Goal: Information Seeking & Learning: Find specific fact

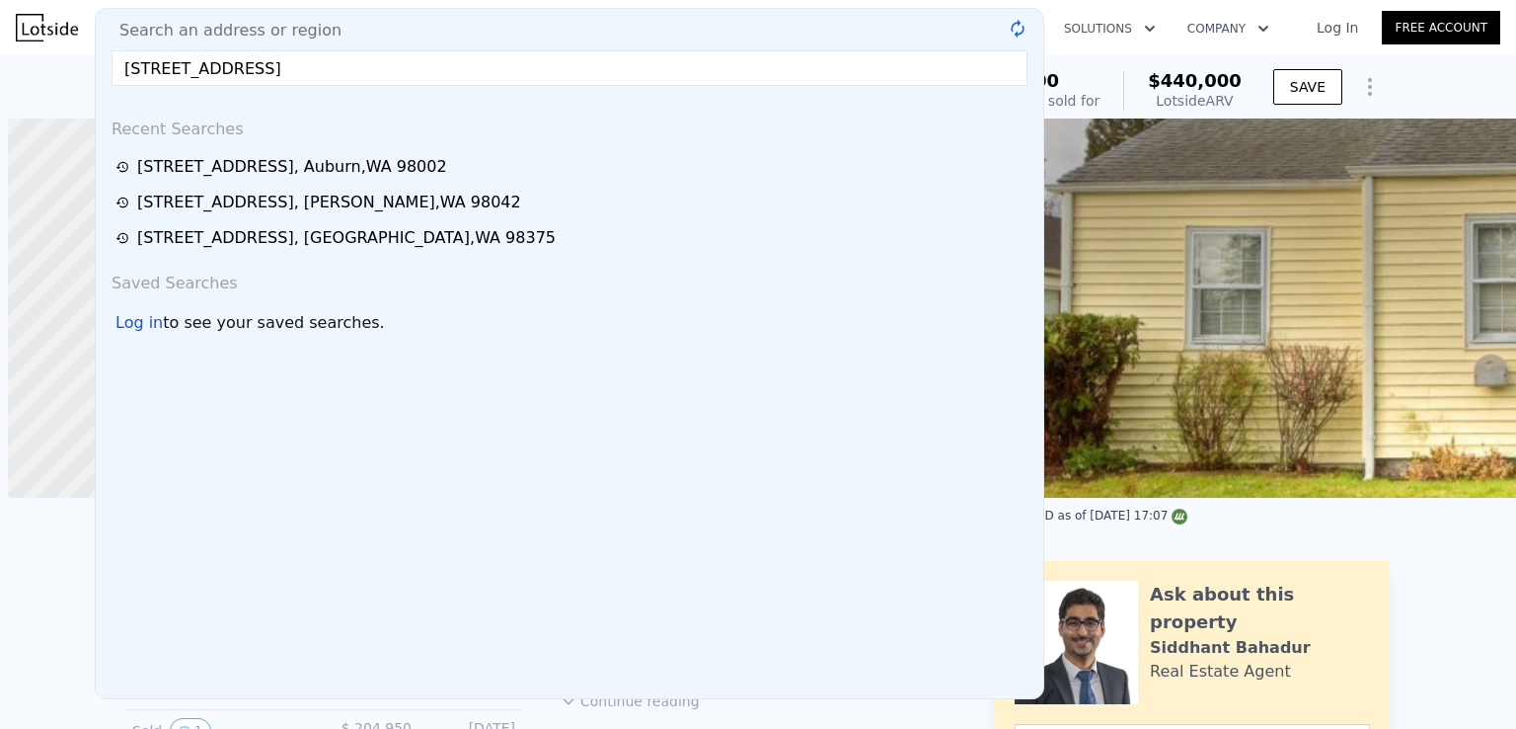
scroll to position [0, 8]
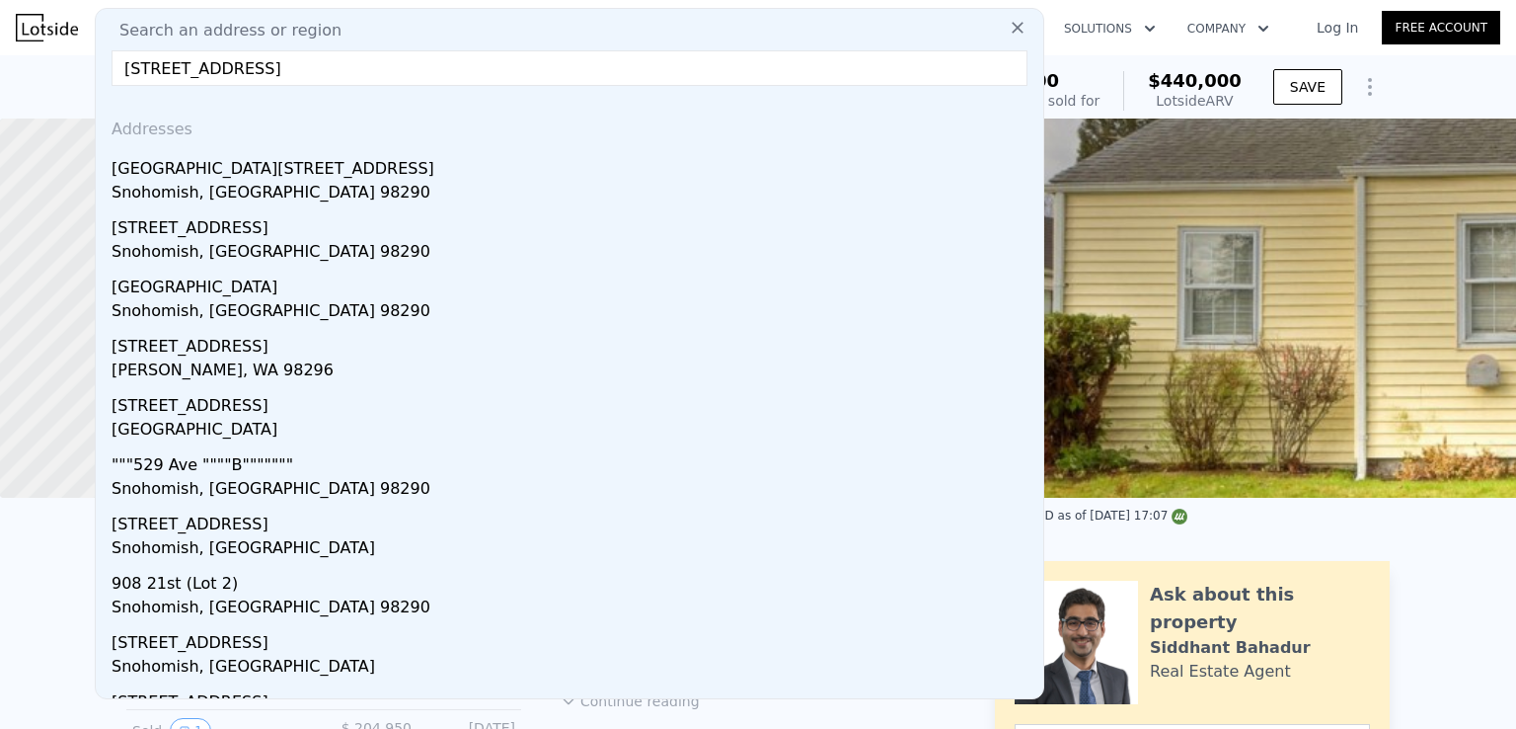
click at [507, 68] on input "[STREET_ADDRESS]" at bounding box center [570, 68] width 916 height 36
drag, startPoint x: 451, startPoint y: 67, endPoint x: 256, endPoint y: 69, distance: 195.5
click at [256, 69] on input "[STREET_ADDRESS]" at bounding box center [570, 68] width 916 height 36
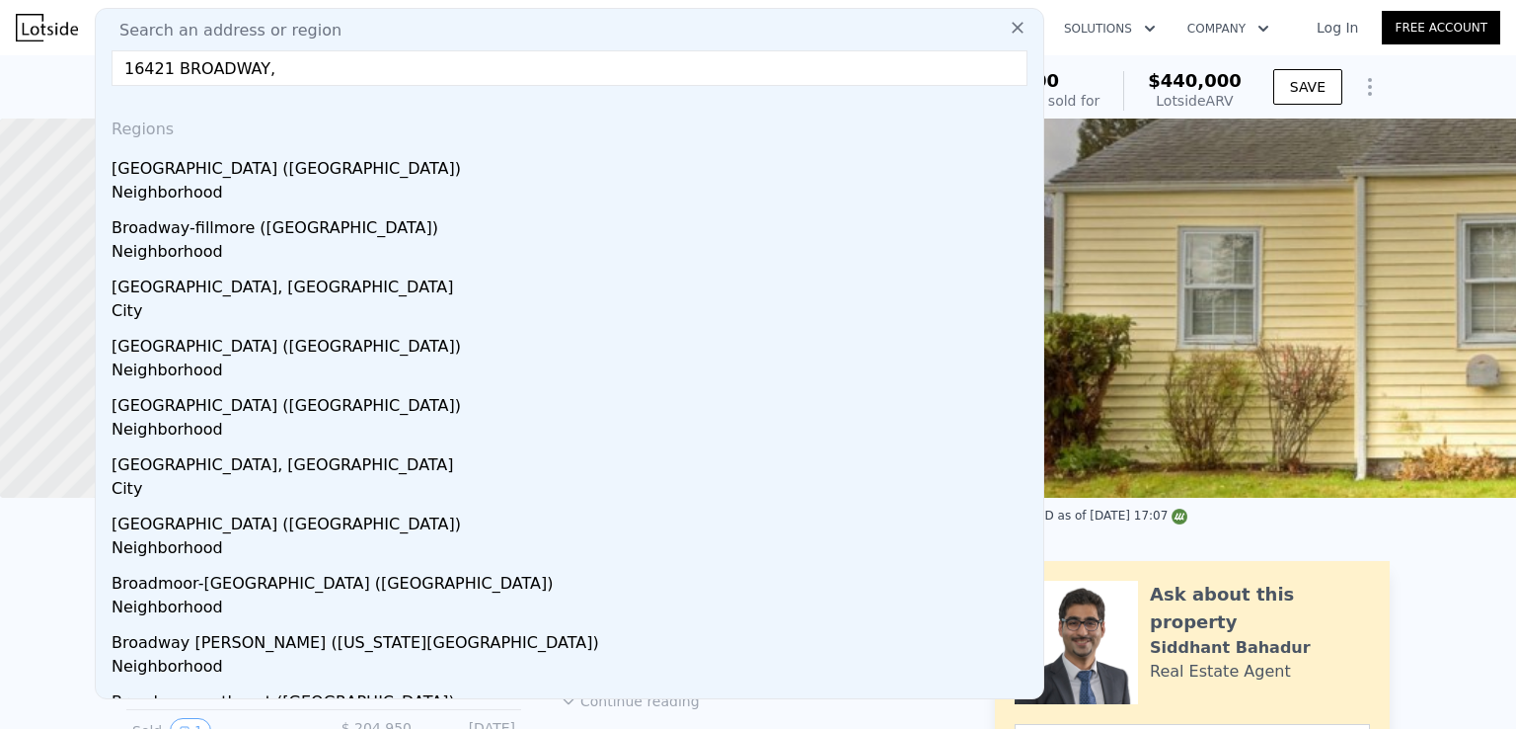
drag, startPoint x: 313, startPoint y: 67, endPoint x: 44, endPoint y: 56, distance: 268.7
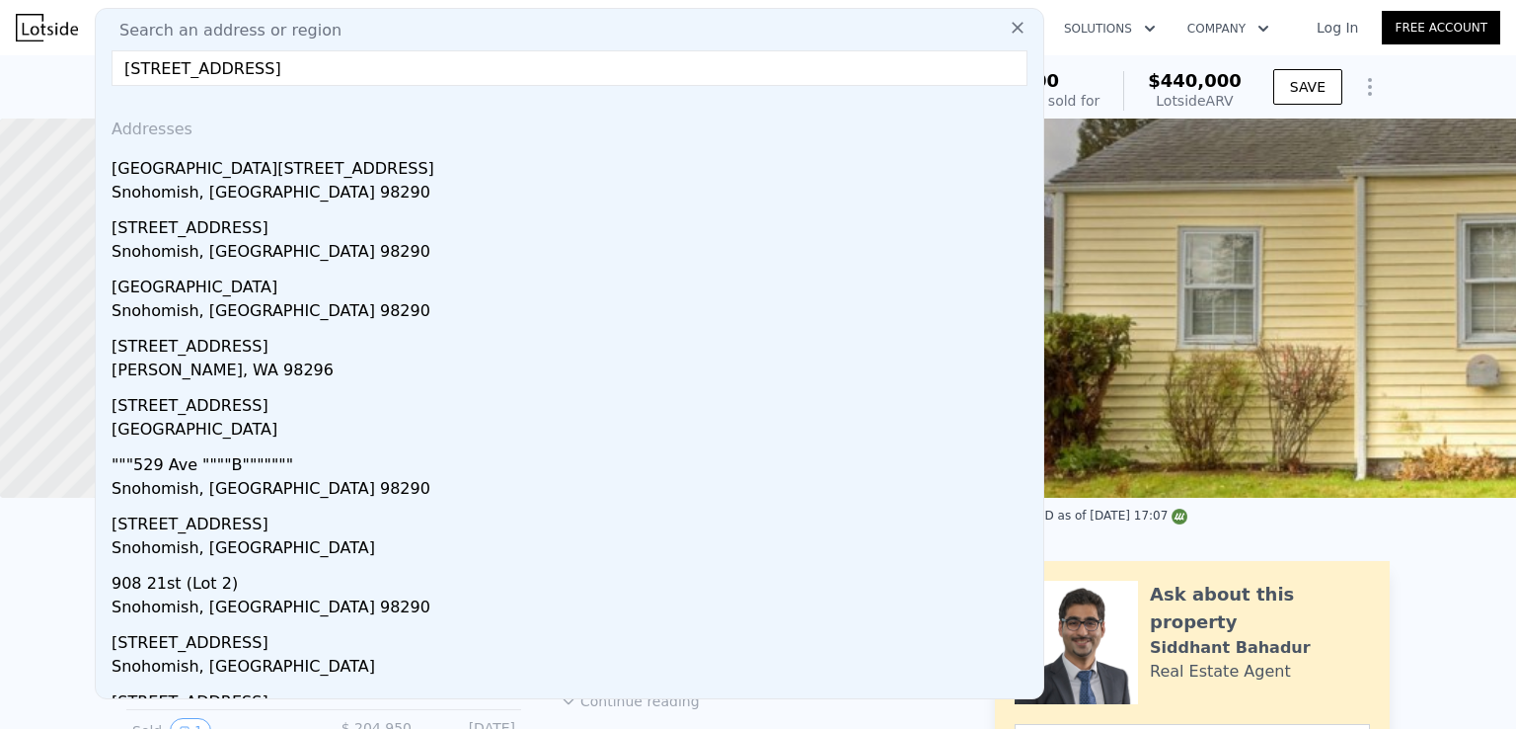
click at [533, 72] on input "[STREET_ADDRESS]" at bounding box center [570, 68] width 916 height 36
paste input "[STREET_ADDRESS]"
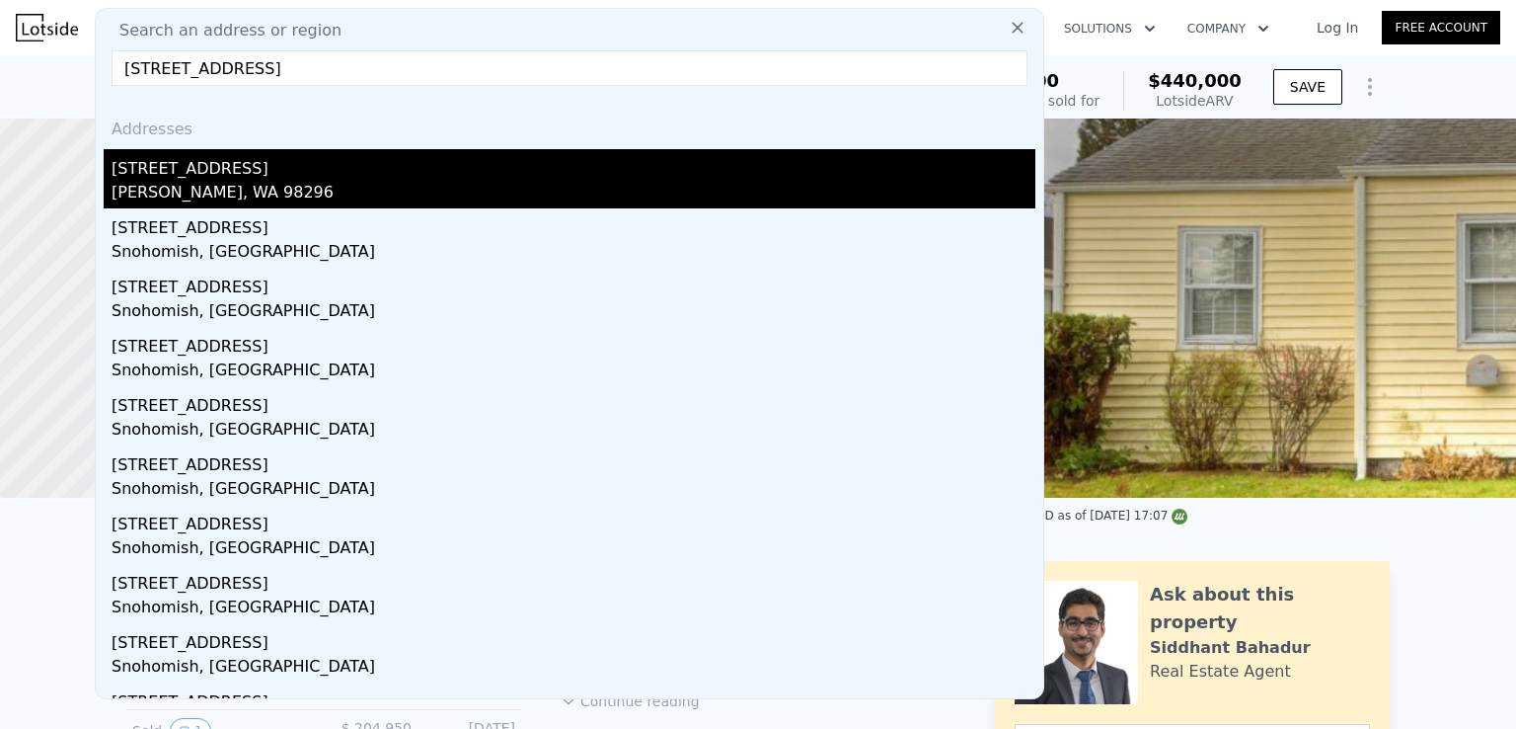
type input "[STREET_ADDRESS]"
click at [257, 185] on div "[PERSON_NAME], WA 98296" at bounding box center [574, 195] width 924 height 28
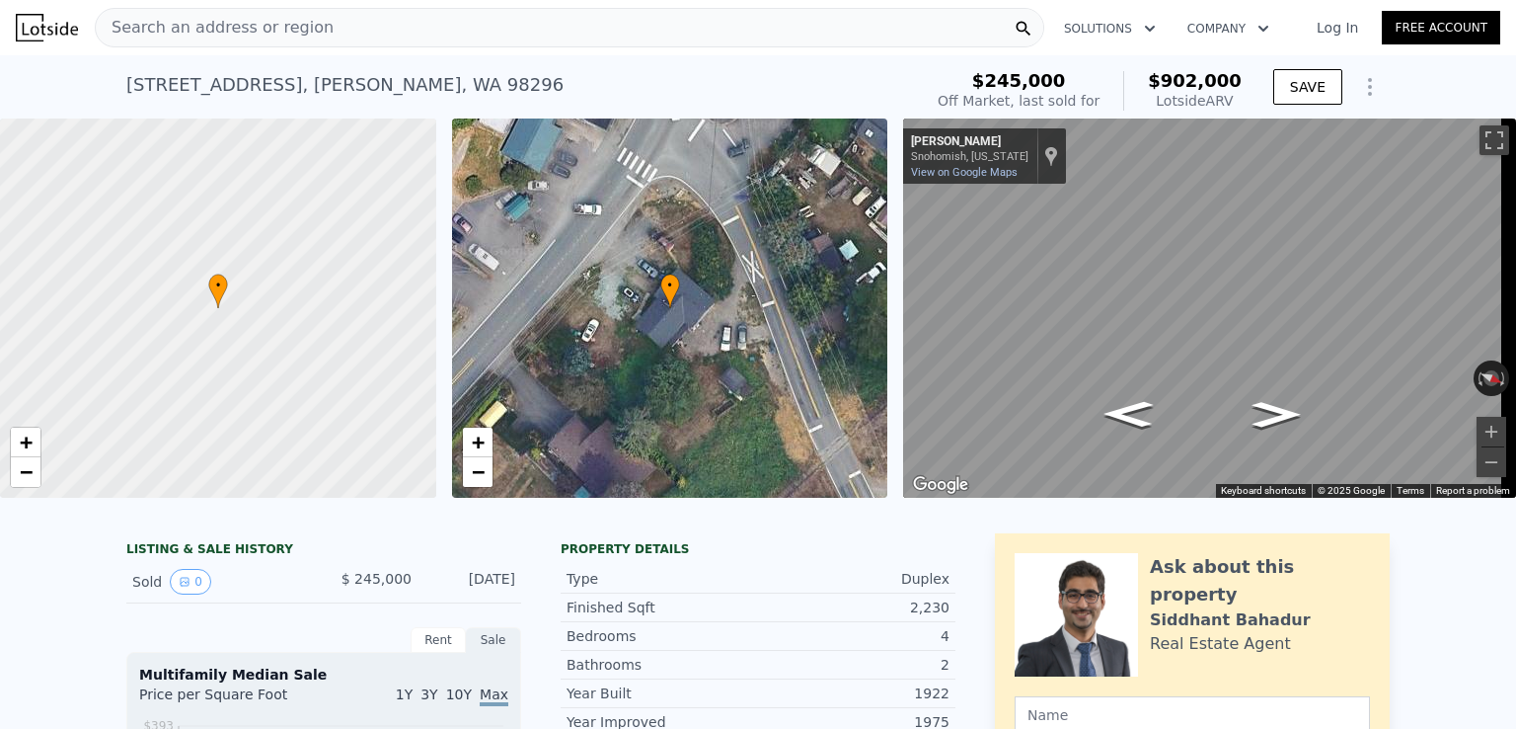
click at [368, 37] on div "Search an address or region" at bounding box center [570, 27] width 950 height 39
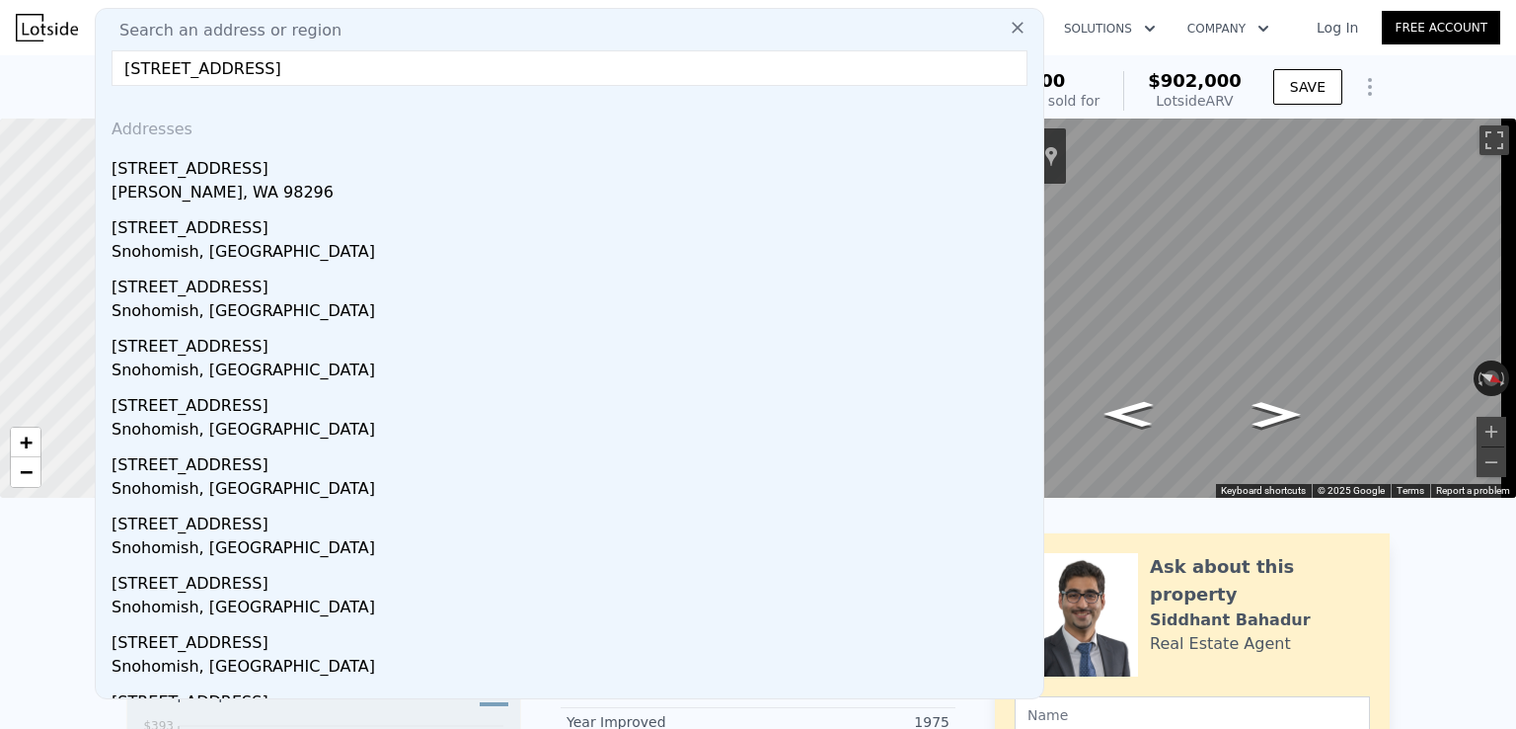
drag, startPoint x: 358, startPoint y: 74, endPoint x: 280, endPoint y: 74, distance: 78.0
click at [280, 74] on input "[STREET_ADDRESS]" at bounding box center [570, 68] width 916 height 36
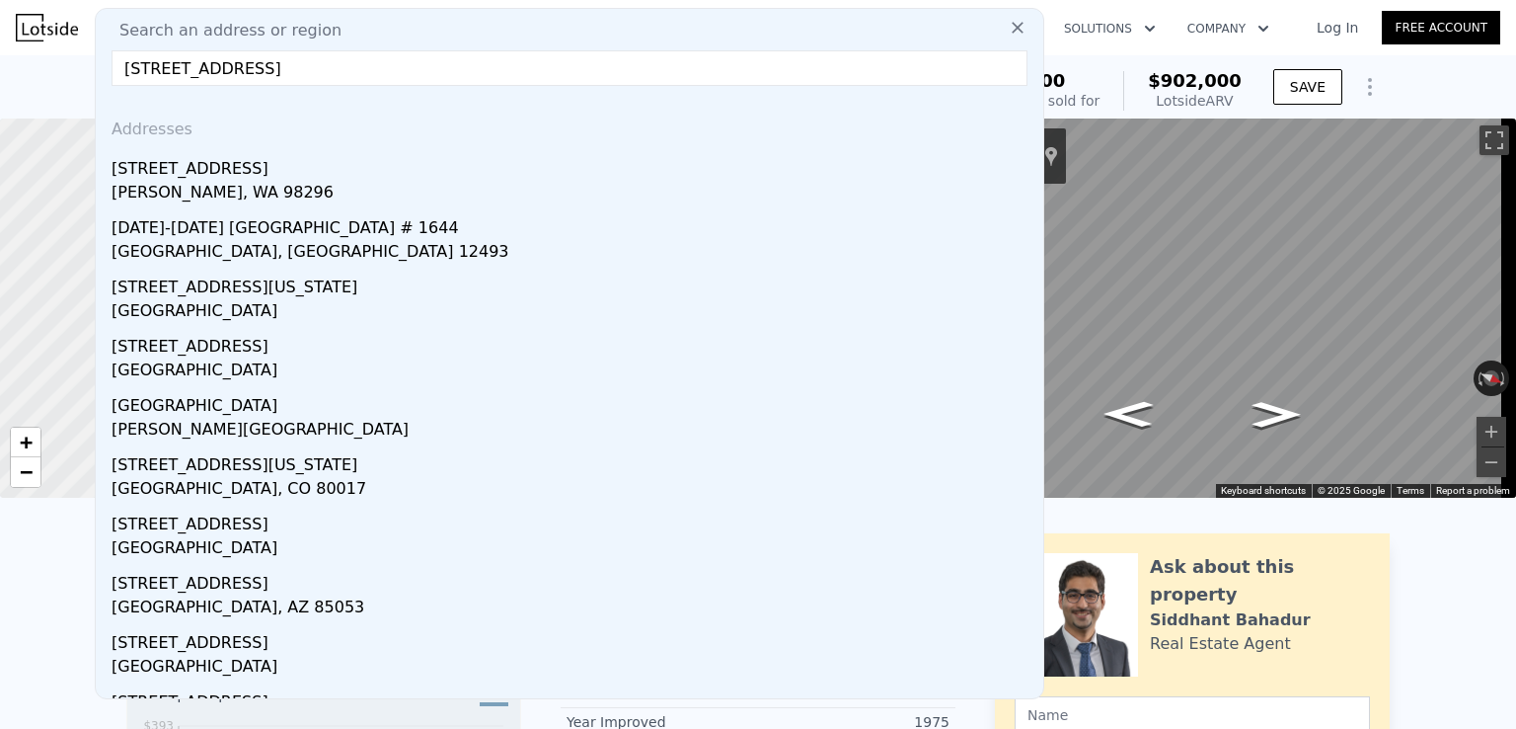
click at [370, 76] on input "[STREET_ADDRESS]" at bounding box center [570, 68] width 916 height 36
click at [308, 68] on input "[STREET_ADDRESS]" at bounding box center [570, 68] width 916 height 36
click at [315, 68] on input "[STREET_ADDRESS]" at bounding box center [570, 68] width 916 height 36
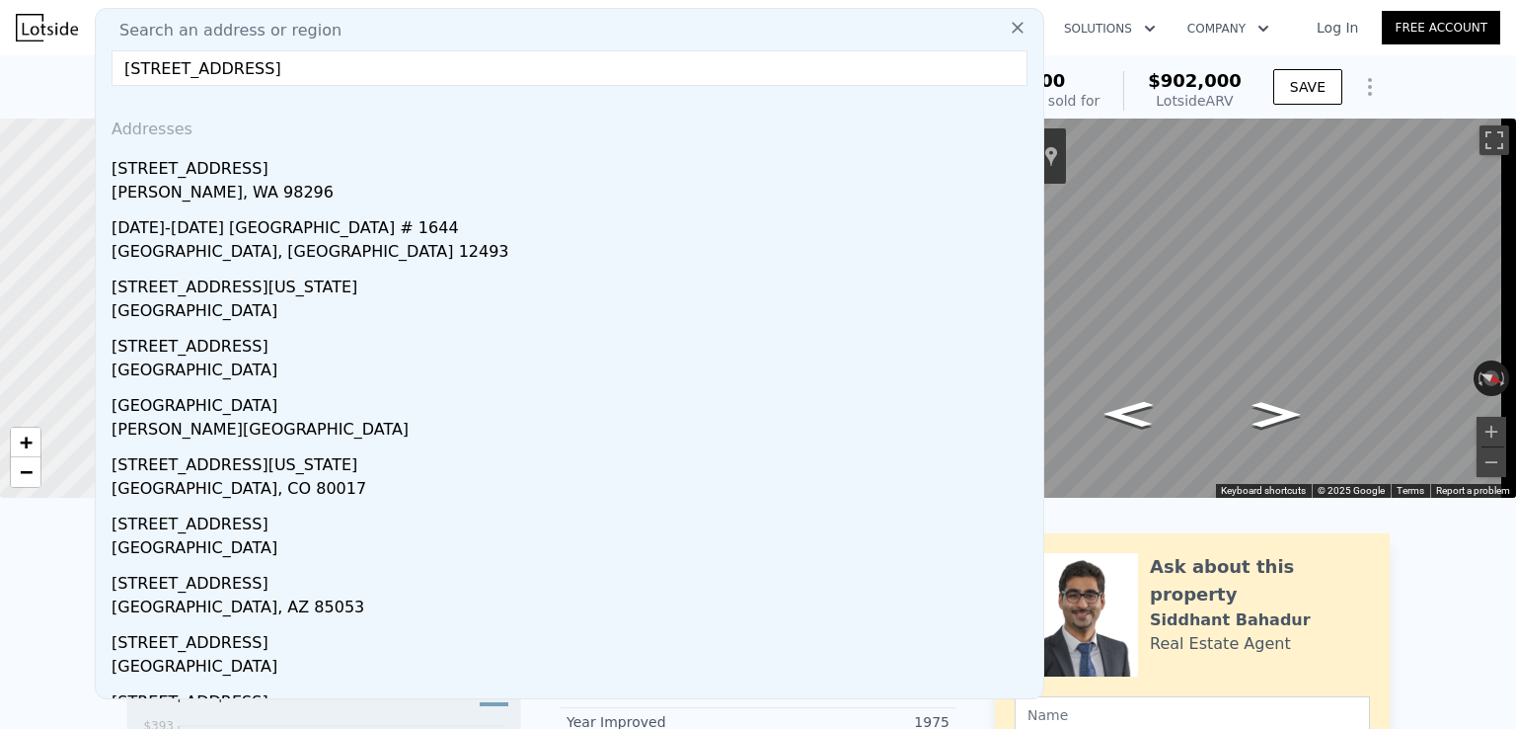
click at [315, 68] on input "[STREET_ADDRESS]" at bounding box center [570, 68] width 916 height 36
paste input "[STREET_ADDRESS]"
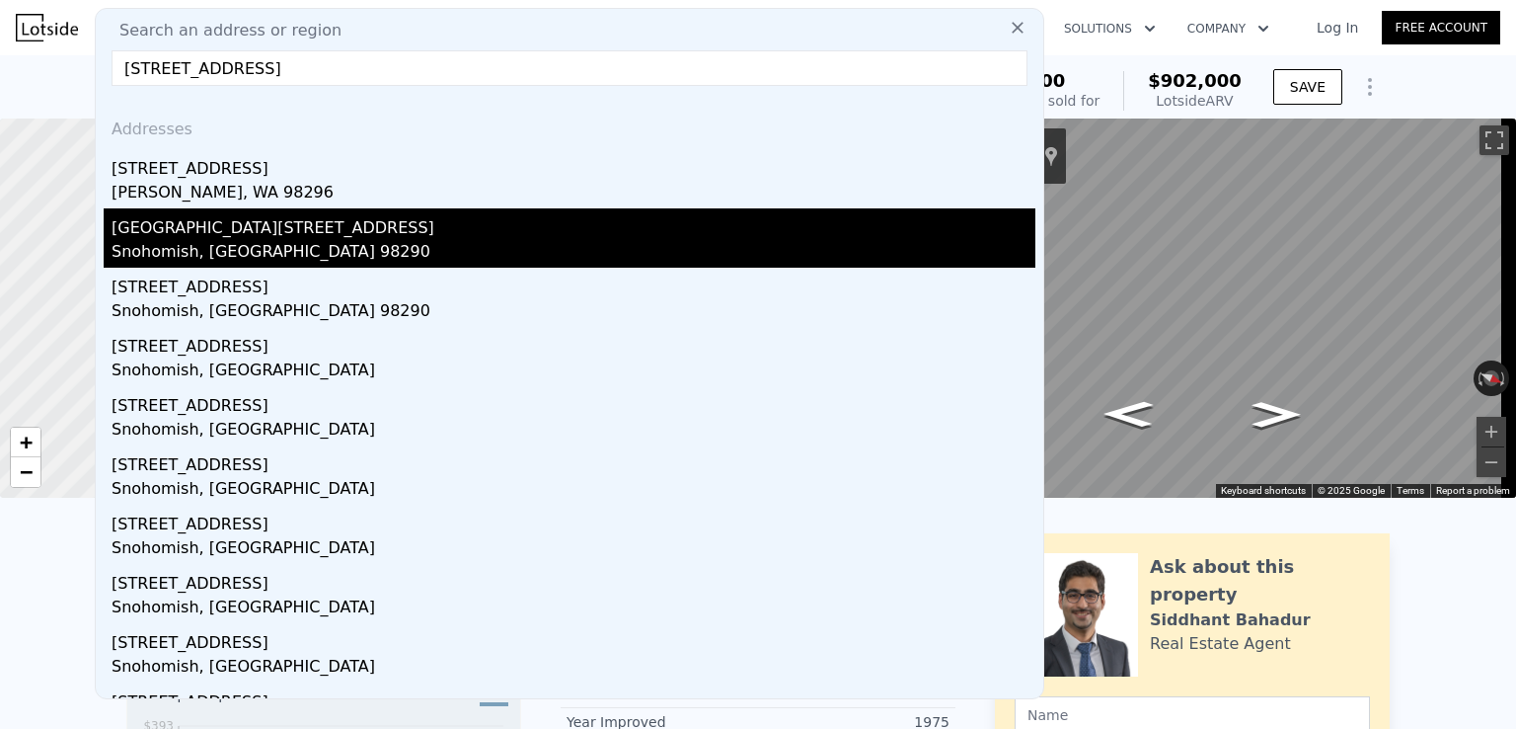
type input "[STREET_ADDRESS]"
click at [364, 234] on div "[GEOGRAPHIC_DATA][STREET_ADDRESS]" at bounding box center [574, 224] width 924 height 32
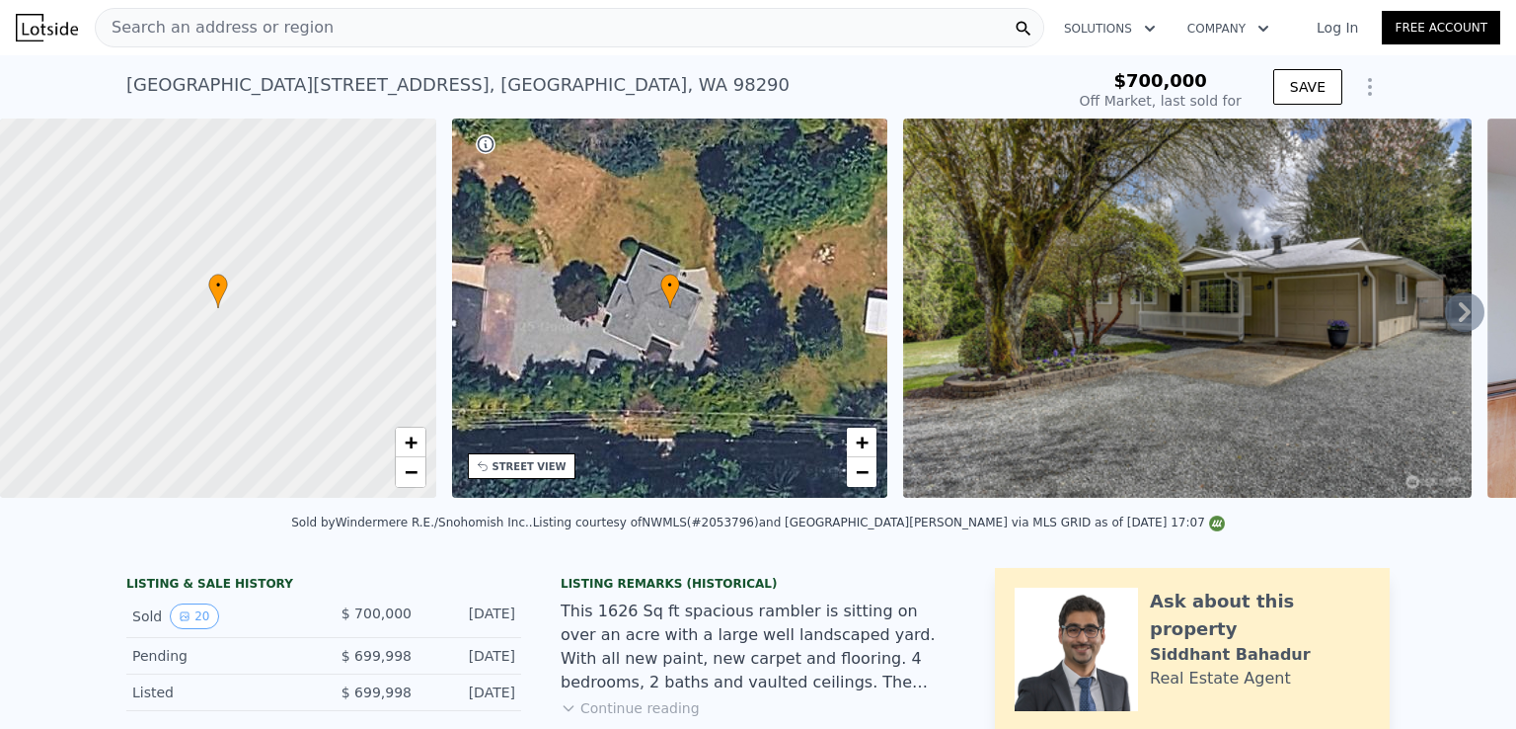
type input "3"
type input "1636"
type input "2615"
type input "13939"
type input "307969"
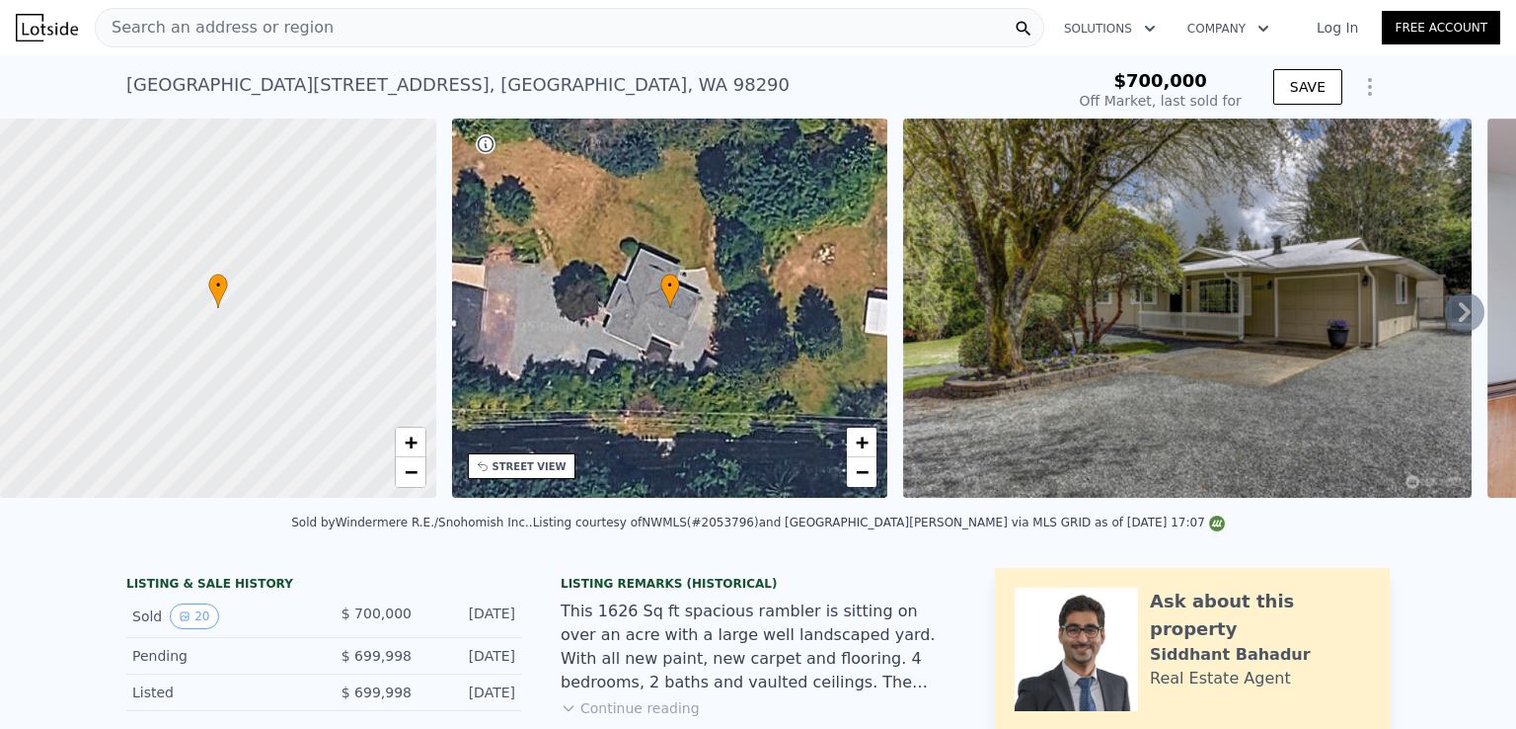
type input "$ 902,000"
type input "7"
type input "$ 567,449"
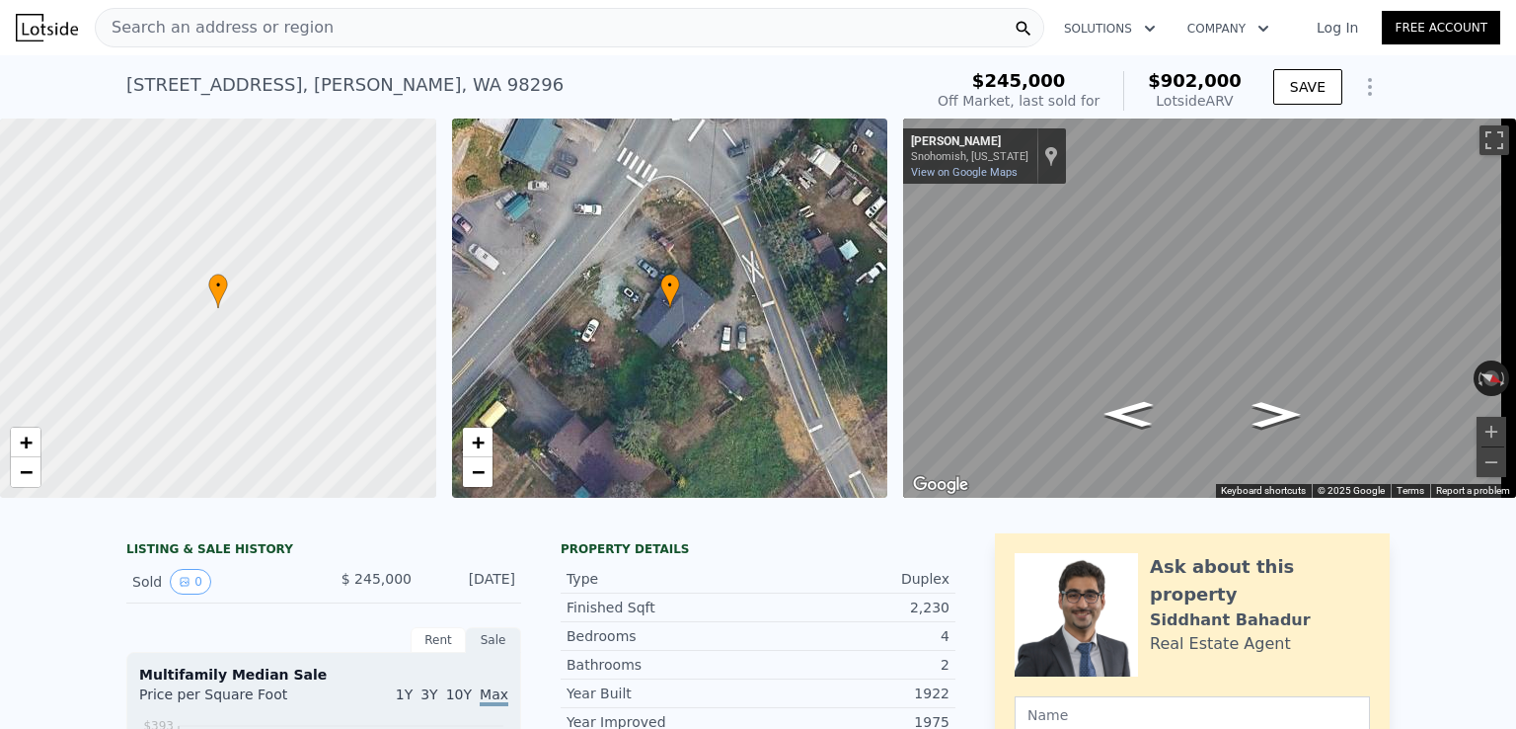
click at [478, 38] on div "Search an address or region" at bounding box center [570, 27] width 950 height 39
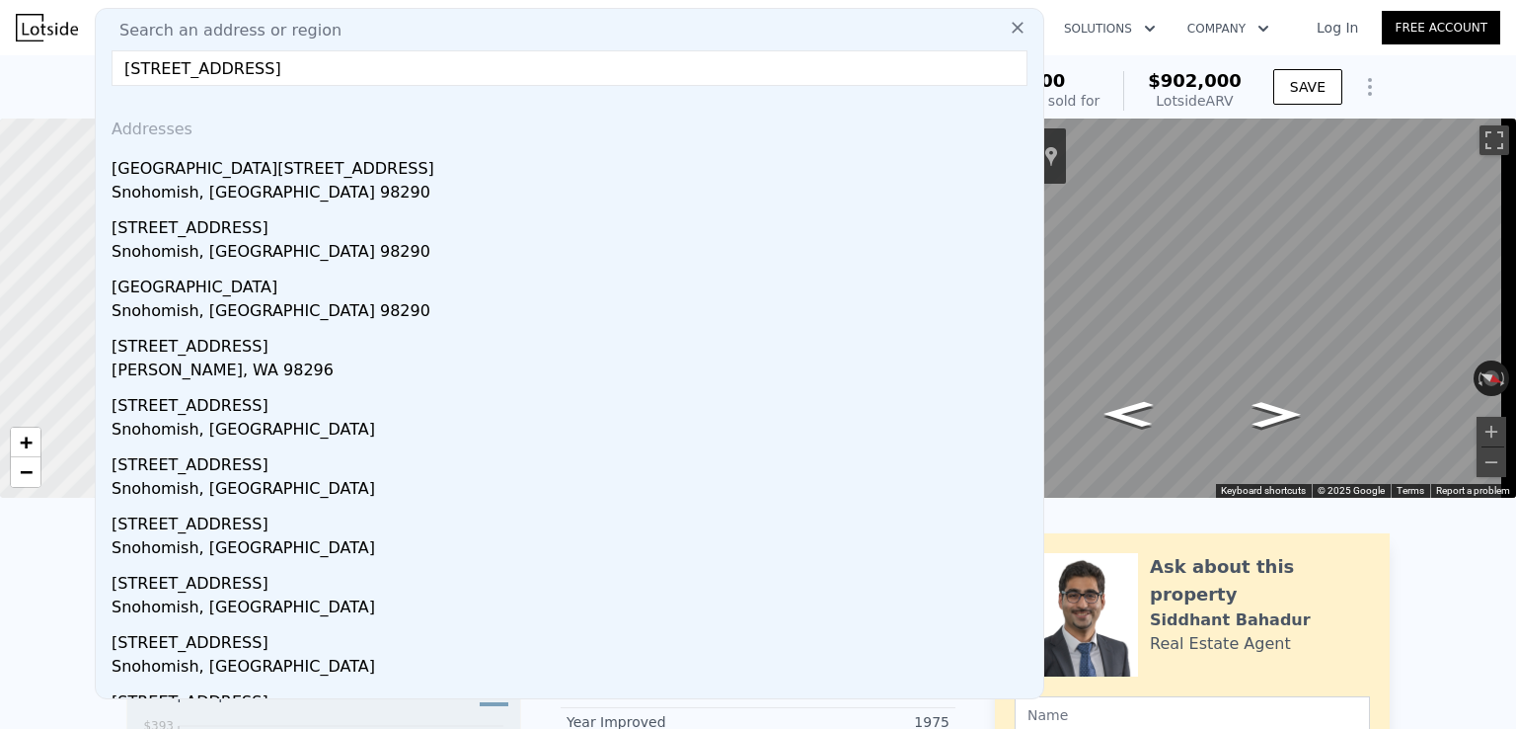
click at [510, 70] on input "[STREET_ADDRESS]" at bounding box center [570, 68] width 916 height 36
drag, startPoint x: 449, startPoint y: 65, endPoint x: 293, endPoint y: 60, distance: 156.0
click at [293, 60] on input "[STREET_ADDRESS]" at bounding box center [570, 68] width 916 height 36
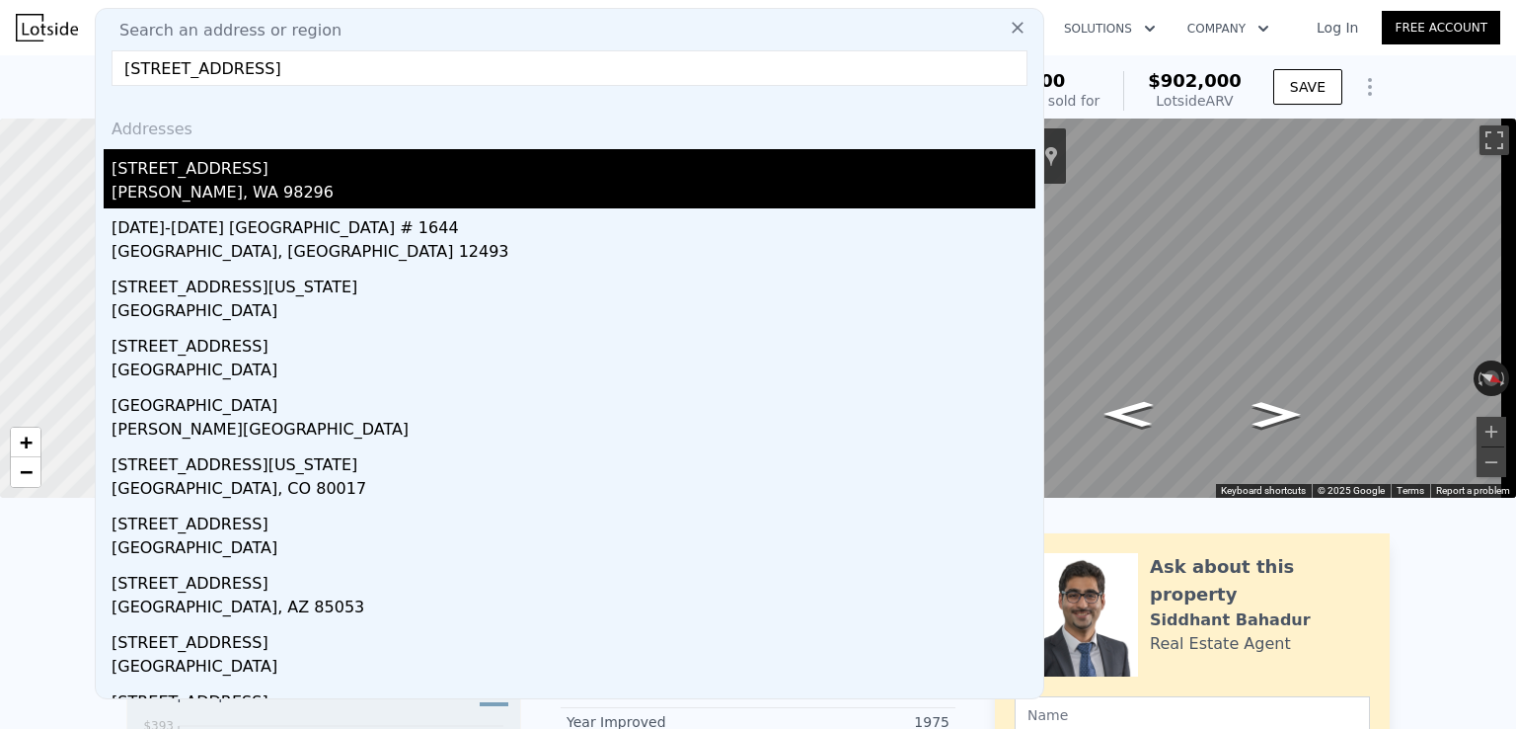
type input "[STREET_ADDRESS]"
click at [351, 174] on div "[STREET_ADDRESS]" at bounding box center [574, 165] width 924 height 32
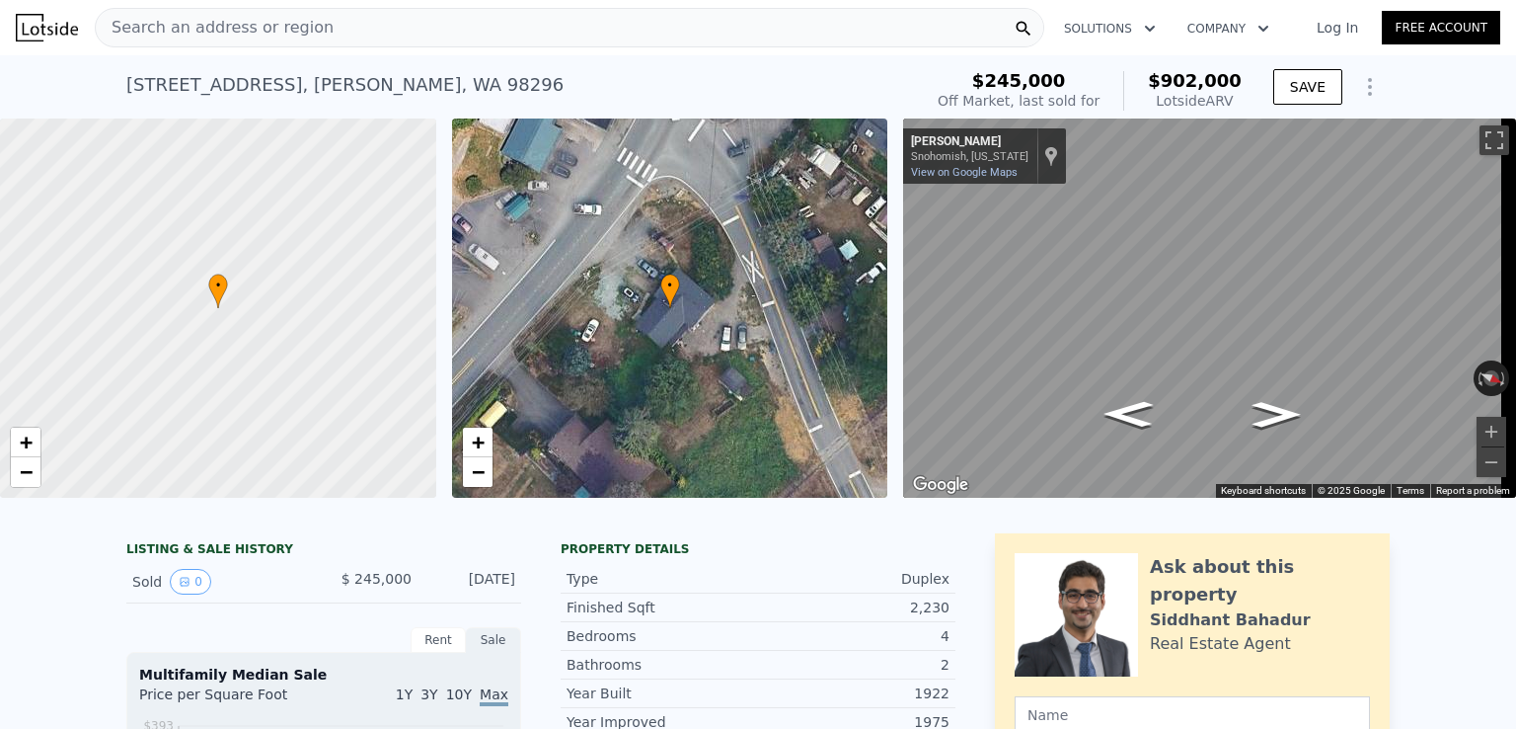
click at [399, 84] on div "[STREET_ADDRESS][PERSON_NAME]" at bounding box center [344, 85] width 437 height 28
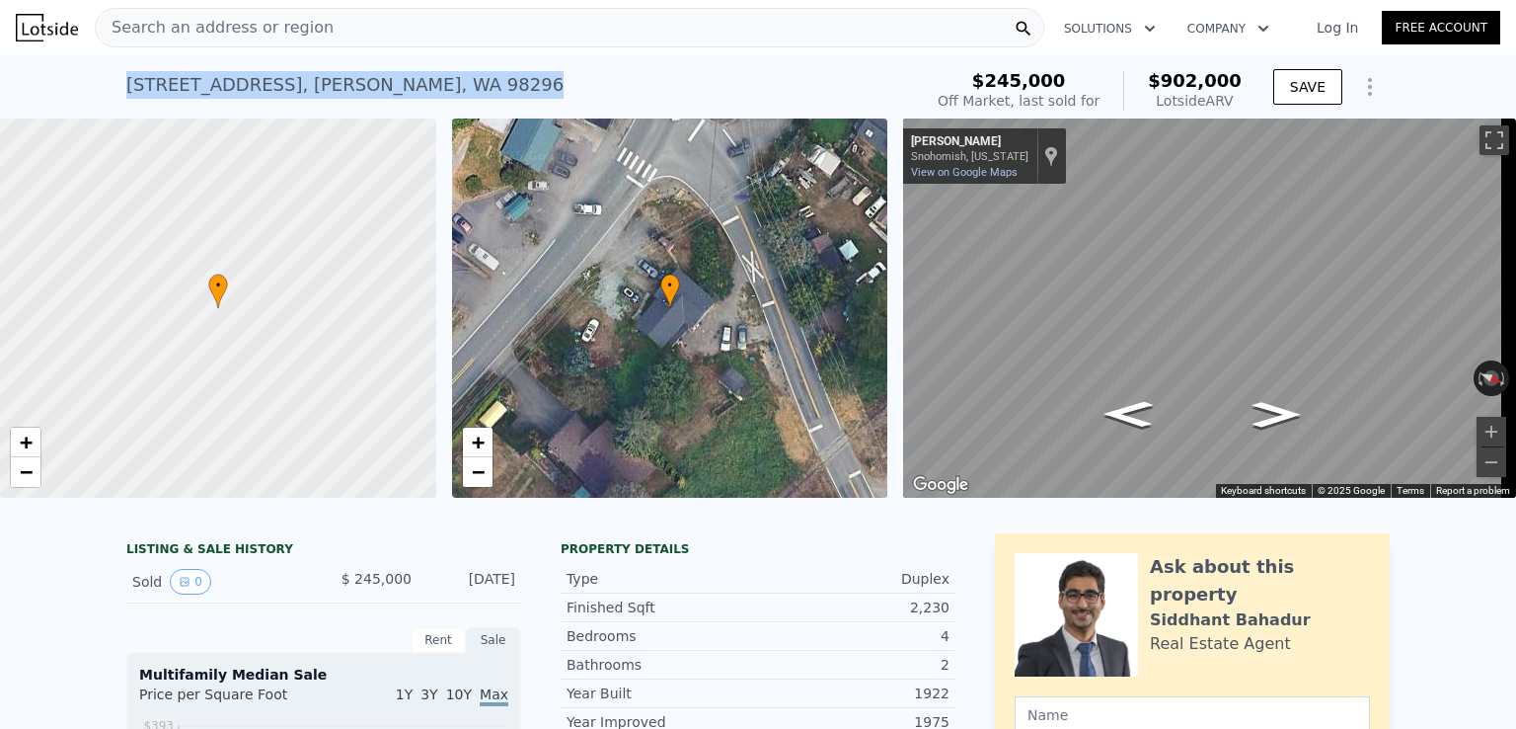
click at [399, 84] on div "[STREET_ADDRESS][PERSON_NAME]" at bounding box center [344, 85] width 437 height 28
copy div "[STREET_ADDRESS][PERSON_NAME] Sold [DATE] for $245k (~ARV $902k )"
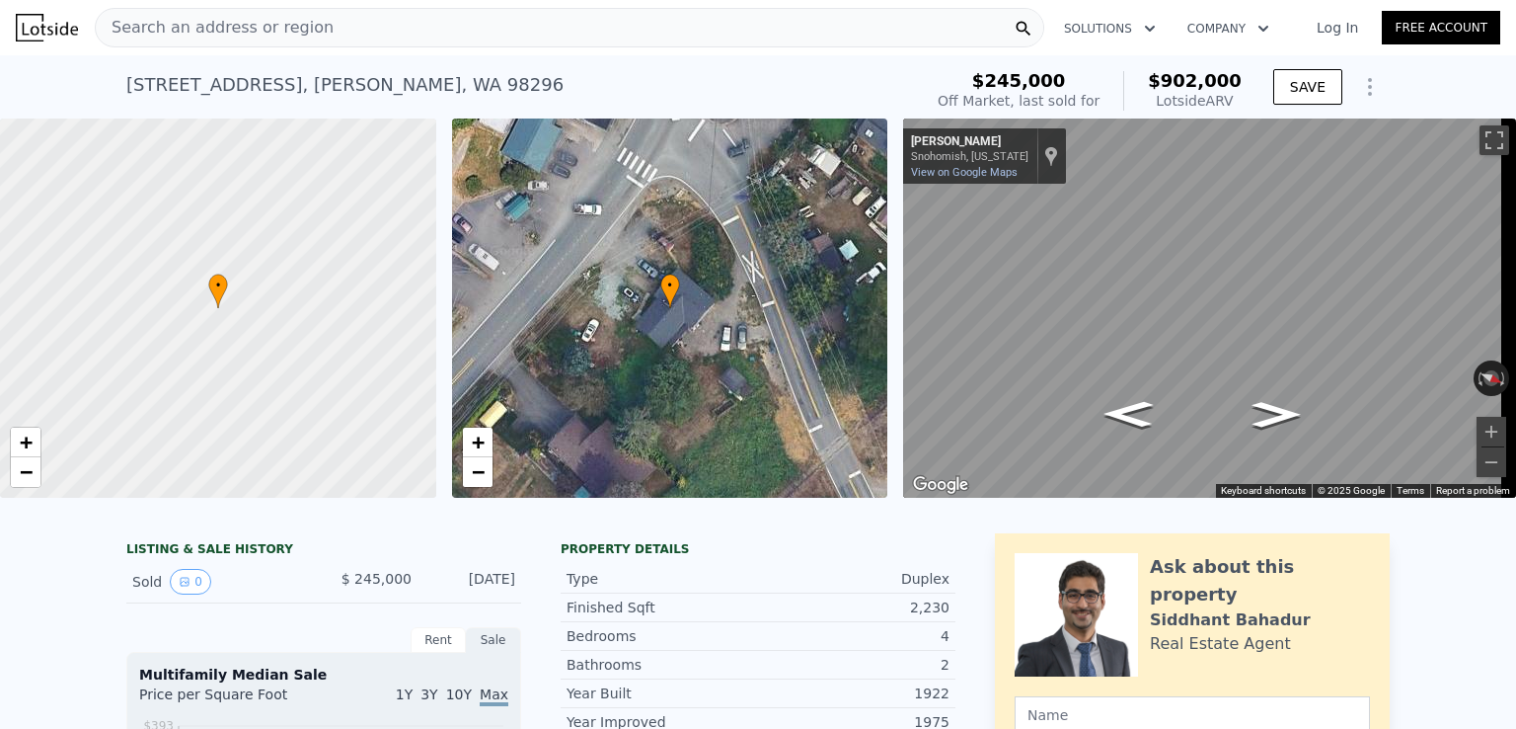
click at [1191, 87] on span "$902,000" at bounding box center [1195, 80] width 94 height 21
copy span "$902,000"
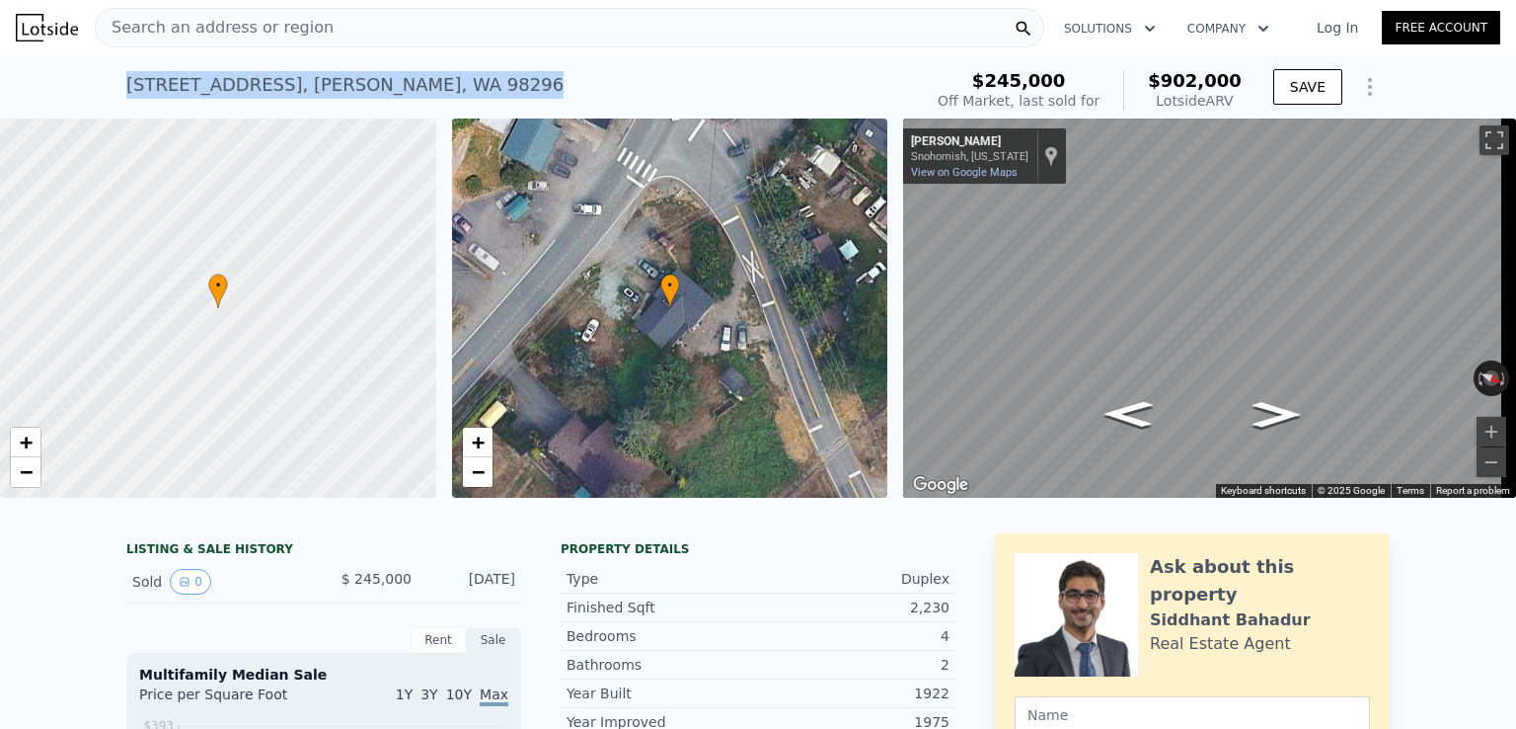
drag, startPoint x: 478, startPoint y: 89, endPoint x: 95, endPoint y: 81, distance: 383.1
click at [95, 81] on div "[STREET_ADDRESS][PERSON_NAME] Sold [DATE] for $245k (~ARV $902k ) $245,000 Off …" at bounding box center [758, 86] width 1516 height 63
copy div "[STREET_ADDRESS][PERSON_NAME]"
